Goal: Information Seeking & Learning: Learn about a topic

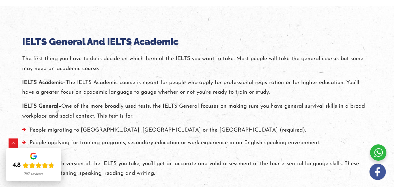
scroll to position [58, 0]
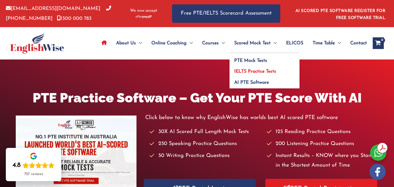
click at [254, 69] on link "IELTS Practice Tests" at bounding box center [265, 69] width 70 height 11
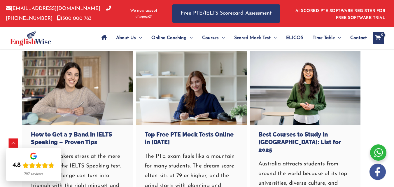
scroll to position [2130, 0]
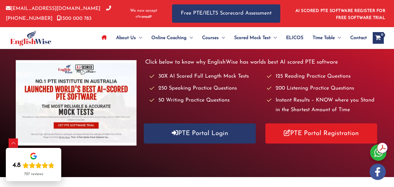
scroll to position [117, 0]
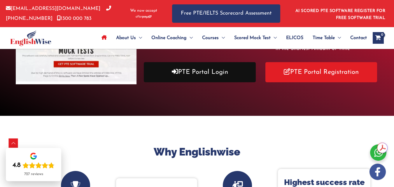
click at [211, 79] on link "PTE Portal Login" at bounding box center [200, 72] width 112 height 20
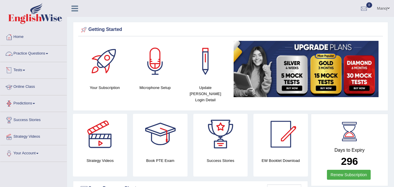
click at [21, 50] on link "Practice Questions" at bounding box center [33, 53] width 67 height 15
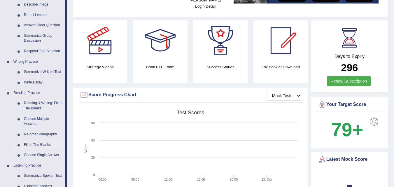
scroll to position [88, 0]
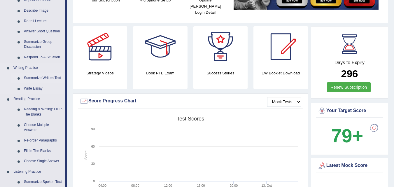
click at [37, 78] on link "Summarize Written Text" at bounding box center [43, 78] width 44 height 11
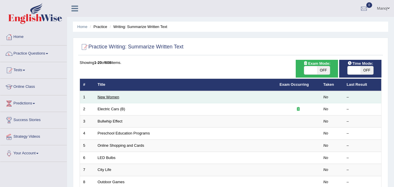
click at [104, 98] on link "New Women" at bounding box center [109, 97] width 22 height 4
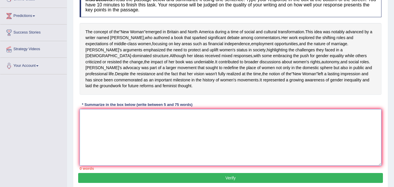
click at [125, 133] on textarea at bounding box center [231, 137] width 302 height 57
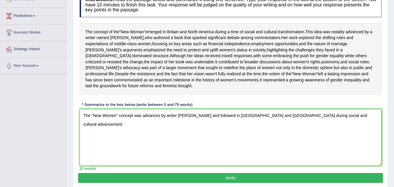
click at [119, 128] on textarea "The "New Women" concept was advances by writer Sarah and followed in Britain an…" at bounding box center [231, 137] width 302 height 57
click at [153, 128] on textarea "The "New Women" which focus on the middle-class womenconcept was advances by wr…" at bounding box center [231, 137] width 302 height 57
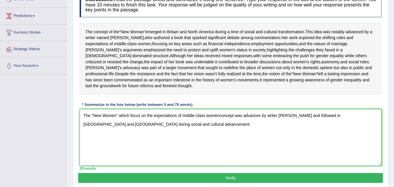
click at [224, 129] on textarea "The "New Women" which focus on the expectations of middle-class womenconcept wa…" at bounding box center [231, 137] width 302 height 57
click at [219, 129] on textarea "The "New Women" which focus on the expectations of middle-class womenconcept wa…" at bounding box center [231, 137] width 302 height 57
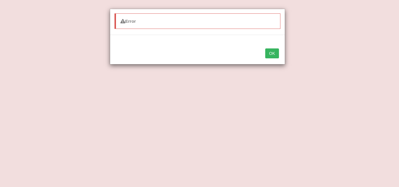
type textarea "The "New Women" which focus on the expectations of middle-class women on areas …"
click at [268, 52] on button "OK" at bounding box center [271, 53] width 13 height 10
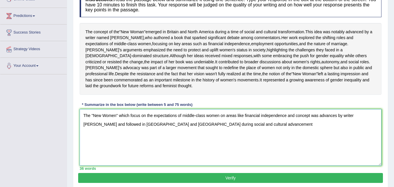
click at [228, 141] on textarea "The "New Women" which focus on the expectations of middle-class women on areas …" at bounding box center [231, 137] width 302 height 57
click at [286, 130] on textarea "The "New Women" which focus on the expectations of middle-class women on areas …" at bounding box center [231, 137] width 302 height 57
click at [294, 127] on textarea "The "New Women" which focus on the expectations of middle-class women on areas …" at bounding box center [231, 137] width 302 height 57
click at [296, 130] on textarea "The "New Women" which focus on the expectations of middle-class women on areas …" at bounding box center [231, 137] width 302 height 57
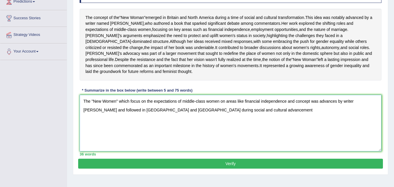
scroll to position [92, 0]
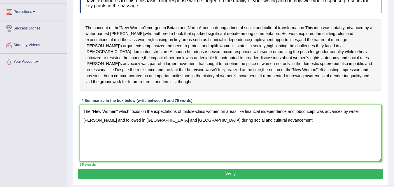
type textarea "The "New Women" which focus on the expectations of middle-class women on areas …"
